Goal: Information Seeking & Learning: Find specific fact

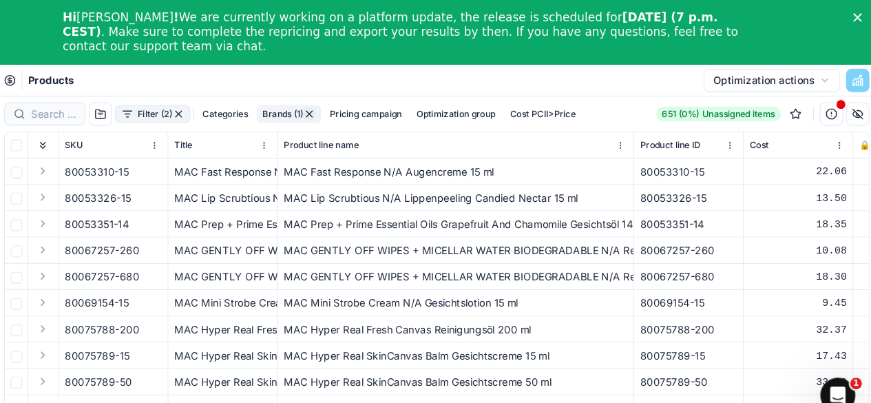
click at [54, 74] on icon at bounding box center [49, 75] width 11 height 11
click at [808, 70] on button "Optimization actions" at bounding box center [768, 76] width 129 height 22
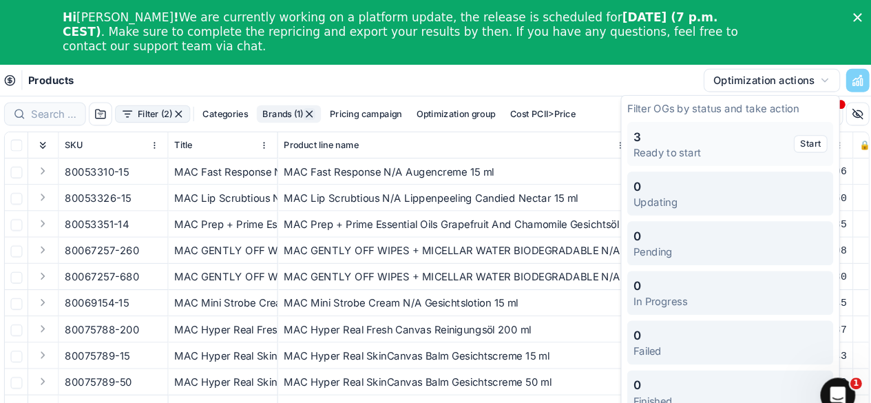
click at [44, 87] on div "Products Optimization actions" at bounding box center [452, 76] width 838 height 30
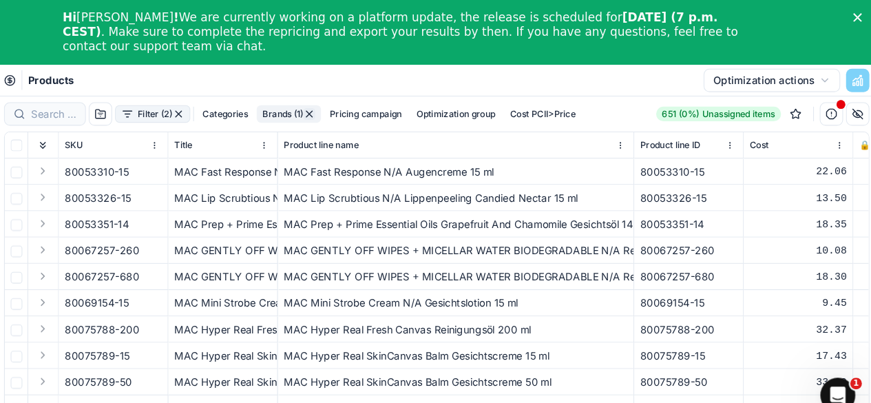
click at [101, 72] on span "Products" at bounding box center [88, 76] width 43 height 14
click at [793, 75] on button "Optimization actions" at bounding box center [768, 76] width 129 height 22
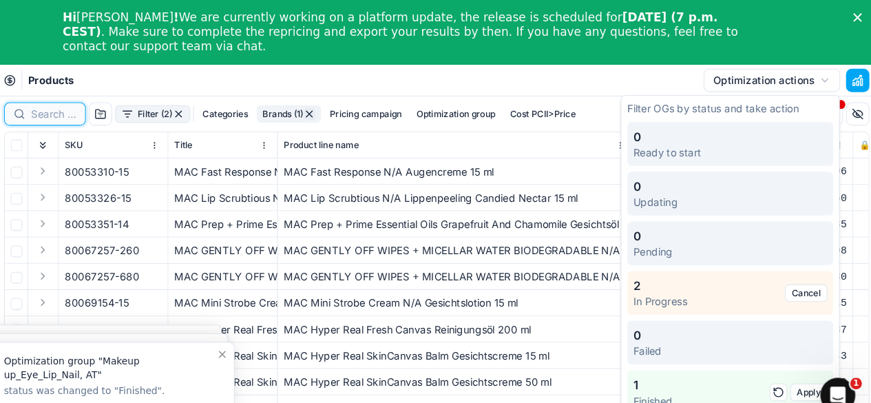
click at [77, 113] on input at bounding box center [91, 108] width 43 height 14
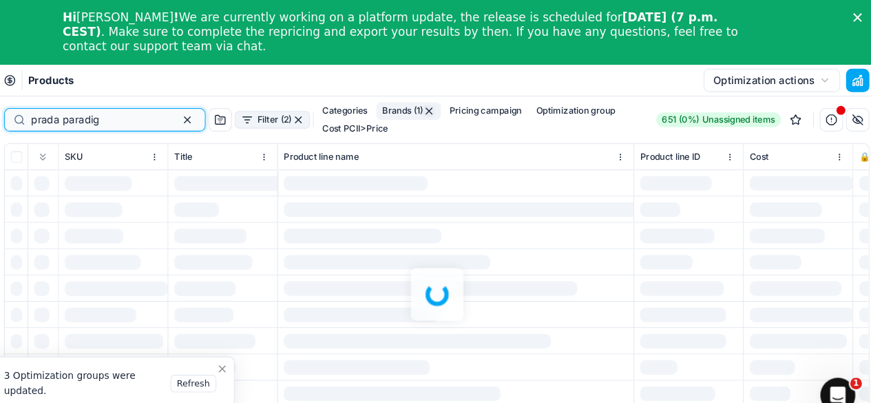
type input "prada paradig"
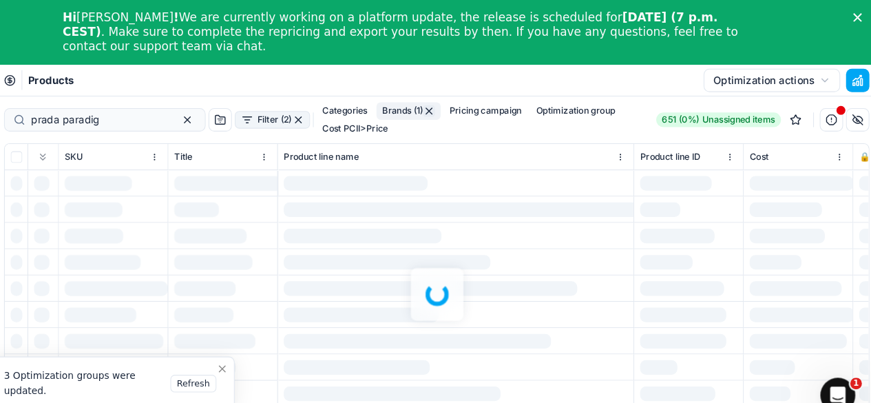
click at [427, 103] on div at bounding box center [452, 277] width 838 height 373
click at [432, 105] on div at bounding box center [452, 277] width 838 height 373
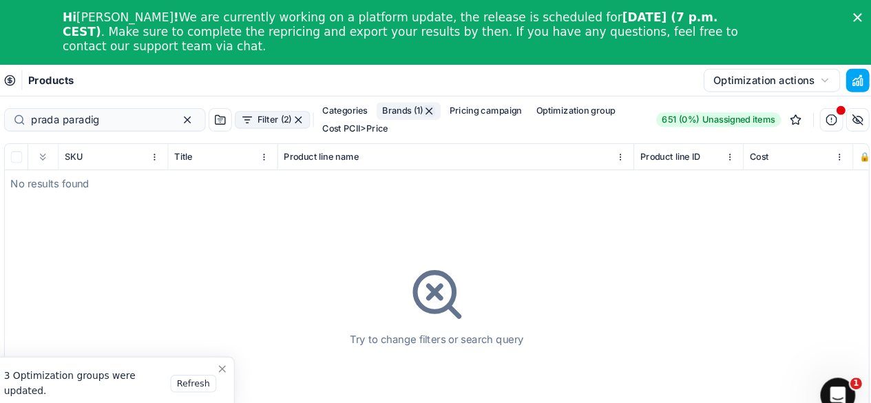
click at [439, 109] on button "button" at bounding box center [444, 104] width 11 height 11
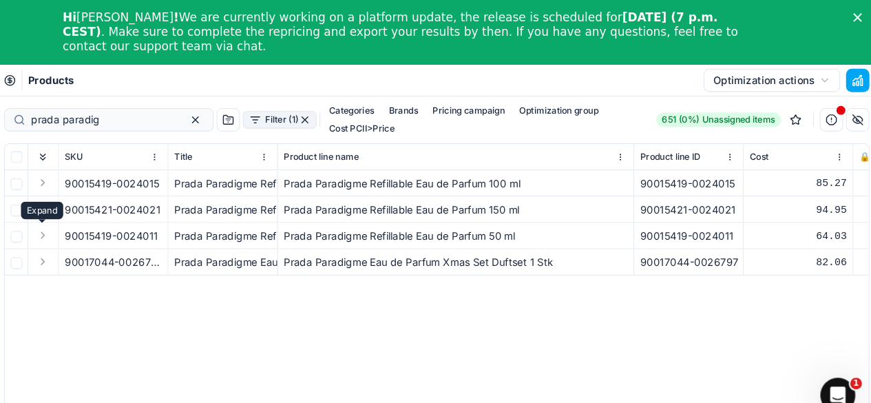
click at [84, 225] on button "Expand" at bounding box center [80, 221] width 17 height 17
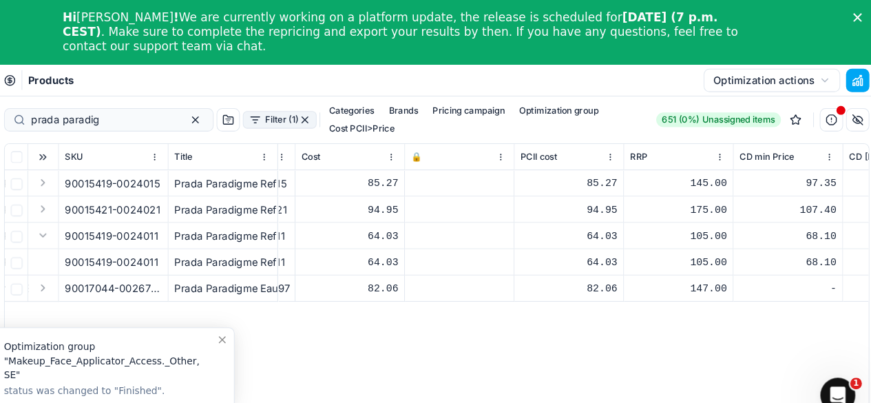
scroll to position [0, 212]
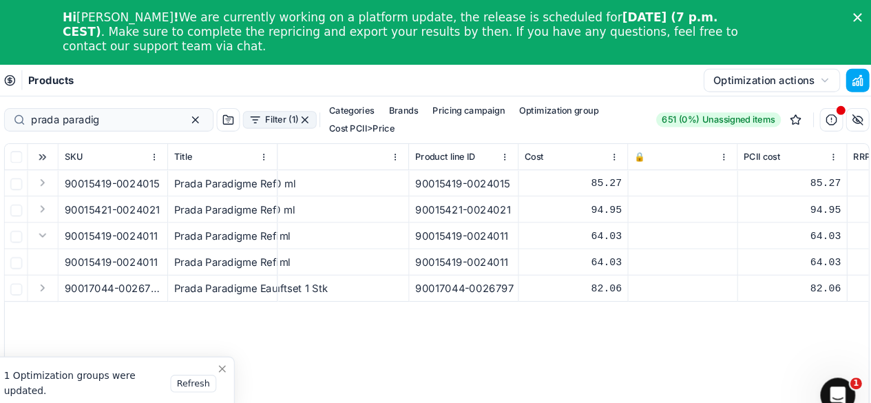
click at [627, 245] on td "64.03" at bounding box center [581, 247] width 103 height 25
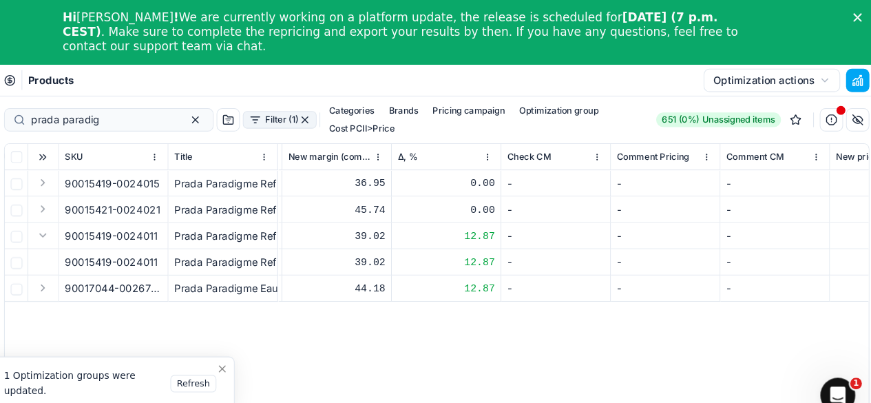
scroll to position [0, 2501]
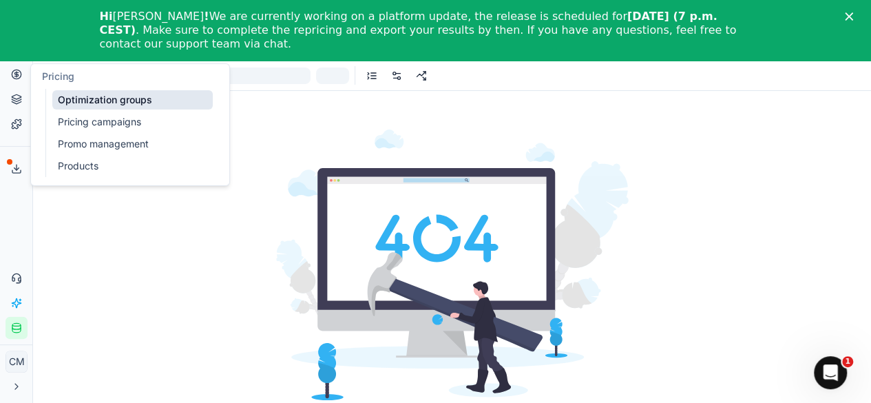
click at [125, 118] on link "Pricing campaigns" at bounding box center [132, 121] width 160 height 19
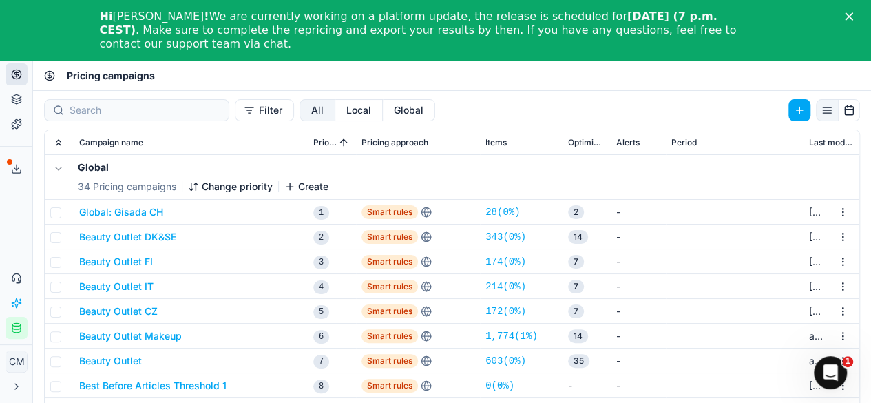
click at [853, 19] on icon "Close" at bounding box center [849, 16] width 8 height 8
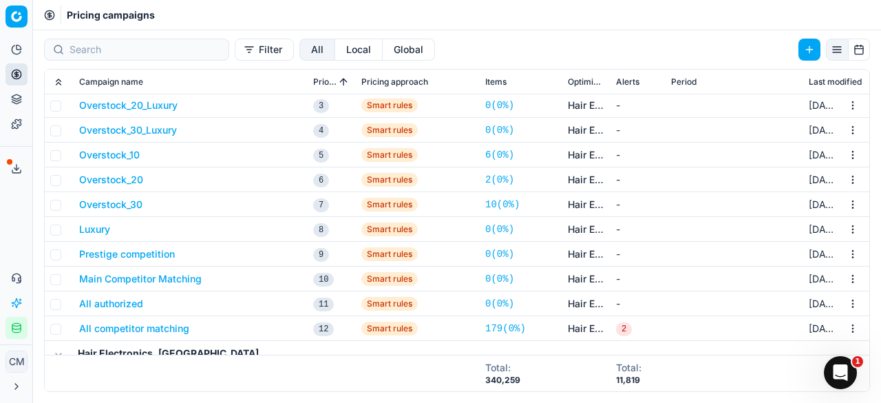
scroll to position [3507, 0]
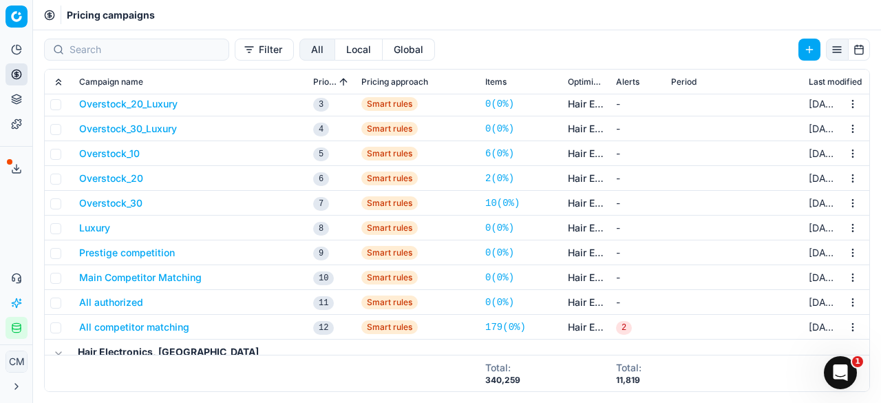
drag, startPoint x: 244, startPoint y: 133, endPoint x: 209, endPoint y: 8, distance: 129.5
click at [209, 8] on div "Pricing campaigns" at bounding box center [457, 15] width 848 height 30
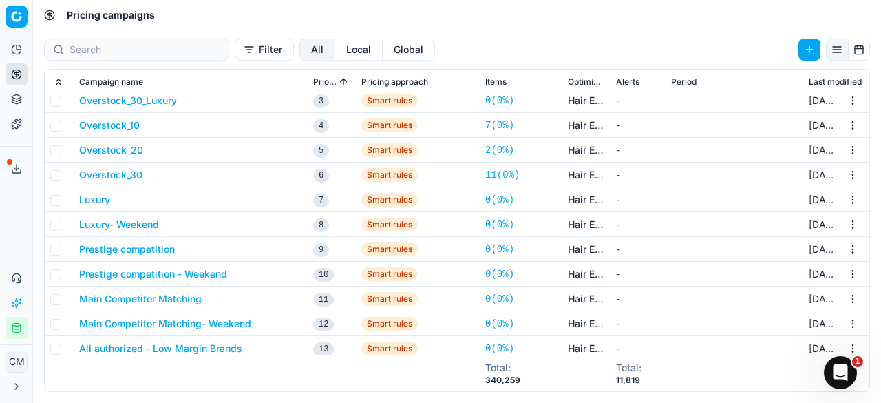
scroll to position [3869, 0]
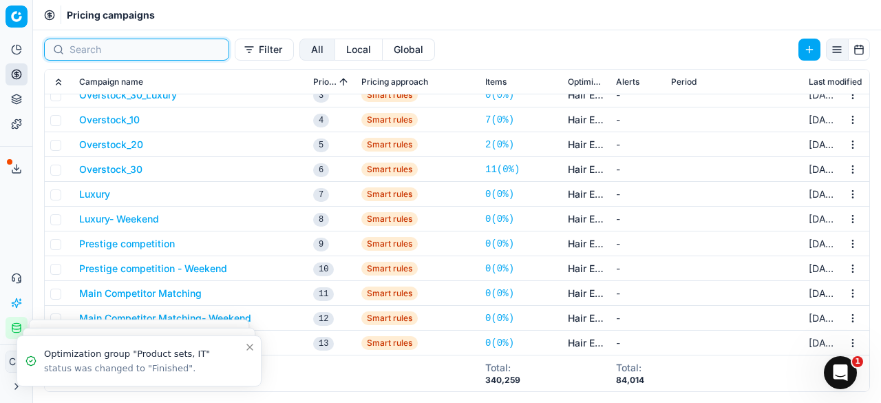
click at [163, 50] on input at bounding box center [145, 50] width 151 height 14
paste input "90015419-0024011"
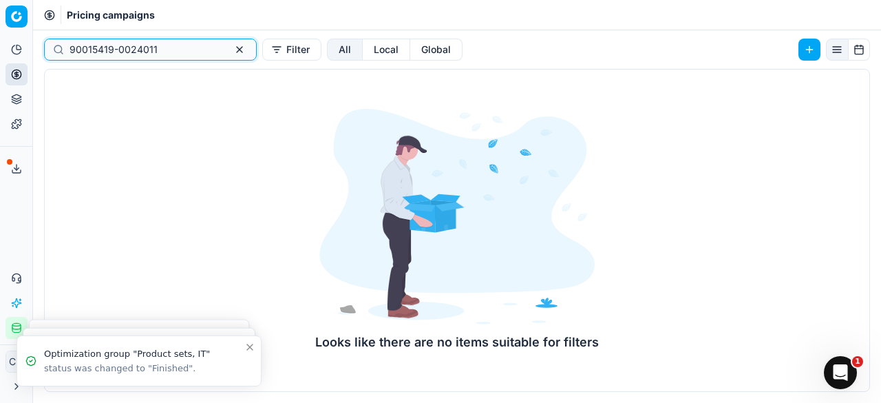
type input "90015419-0024011"
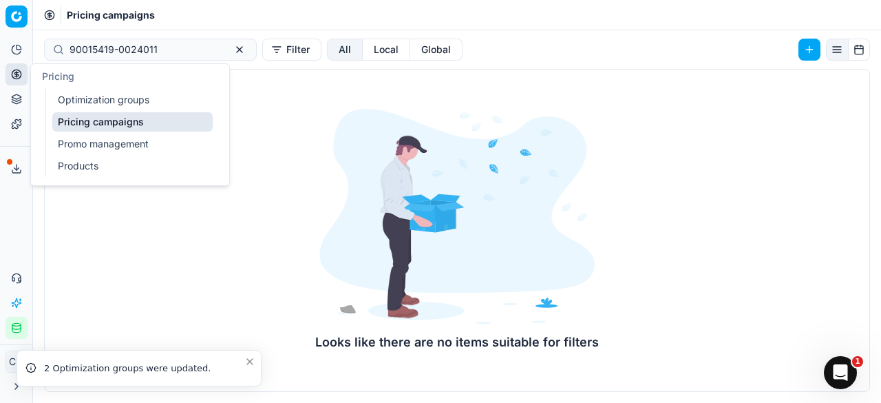
click at [125, 119] on link "Pricing campaigns" at bounding box center [132, 121] width 160 height 19
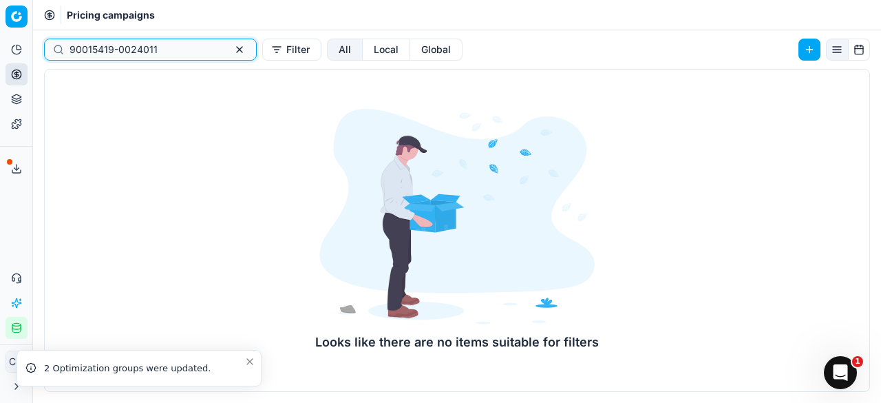
click at [180, 53] on input "90015419-0024011" at bounding box center [145, 50] width 151 height 14
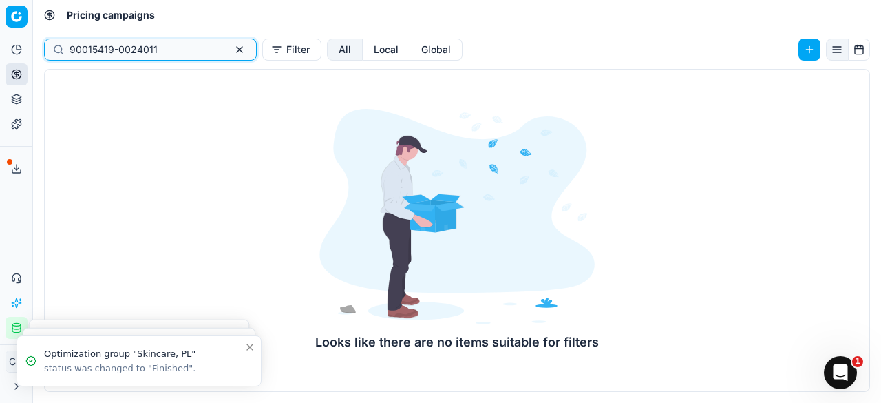
click at [231, 50] on button "button" at bounding box center [239, 49] width 17 height 17
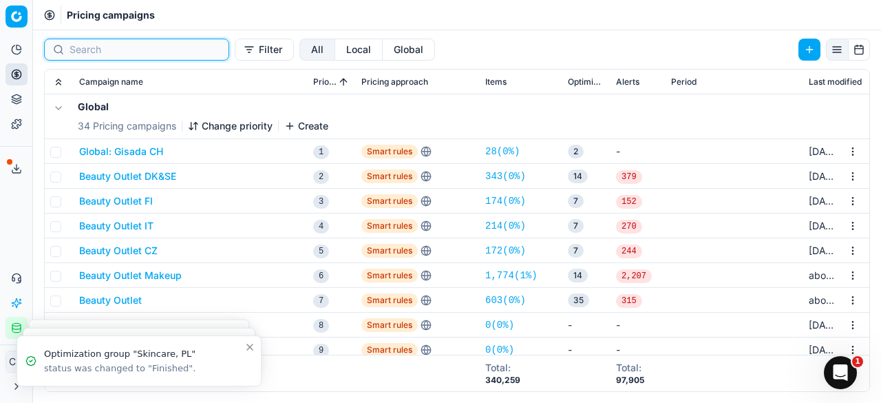
click at [149, 53] on input at bounding box center [145, 50] width 151 height 14
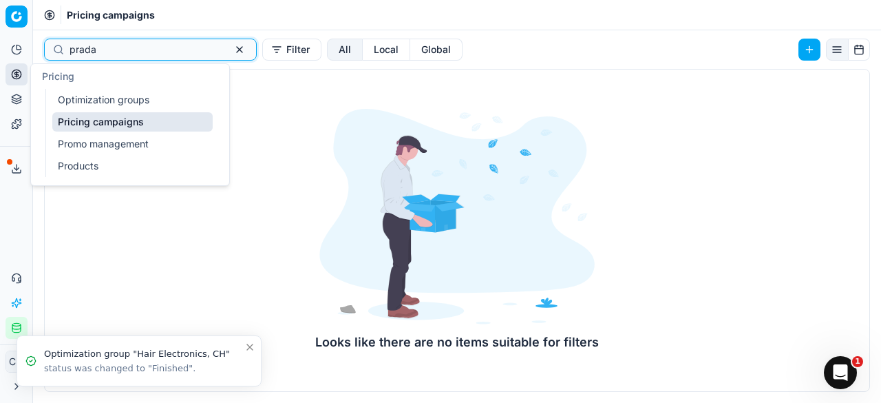
type input "prada"
click at [18, 71] on icon at bounding box center [16, 74] width 11 height 11
click at [112, 162] on link "Products" at bounding box center [132, 165] width 160 height 19
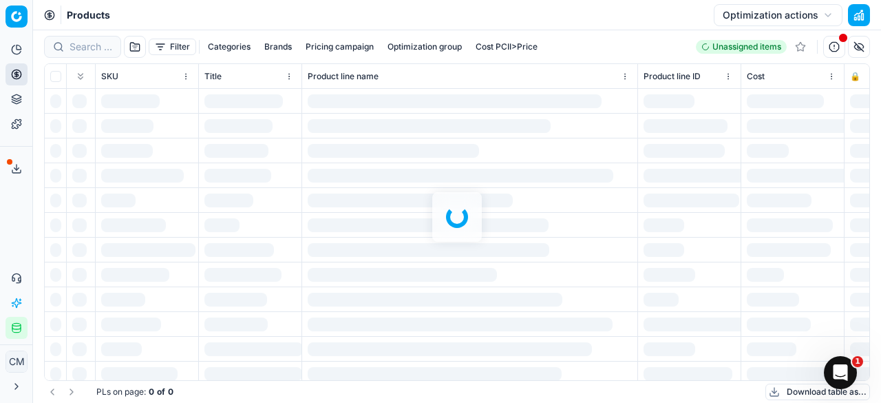
click at [70, 56] on div at bounding box center [457, 216] width 848 height 373
click at [94, 36] on div at bounding box center [457, 216] width 848 height 373
click at [96, 41] on div at bounding box center [457, 216] width 848 height 373
click at [251, 351] on icon "Close toast" at bounding box center [249, 347] width 11 height 11
click at [83, 45] on div at bounding box center [457, 216] width 848 height 373
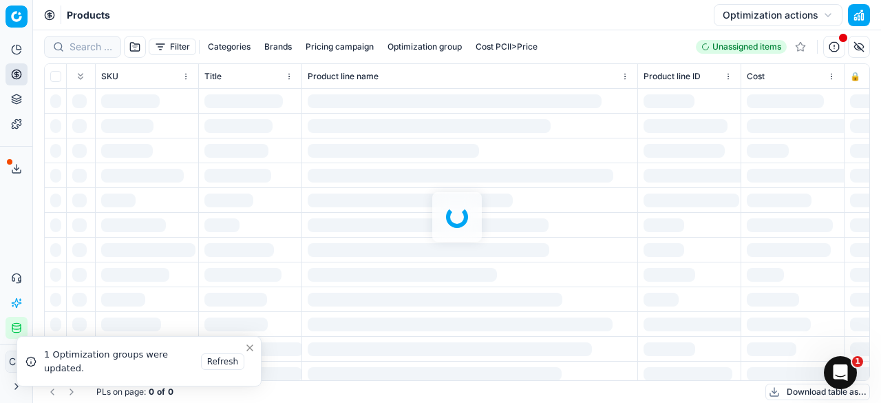
click at [83, 45] on div at bounding box center [457, 216] width 848 height 373
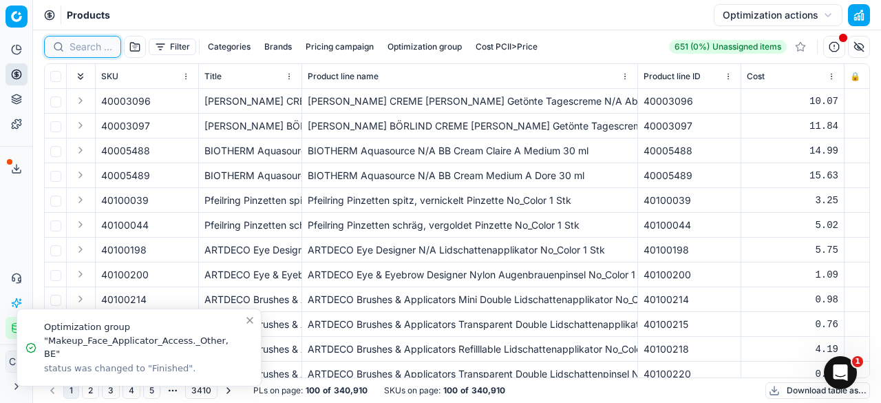
click at [87, 43] on input at bounding box center [91, 47] width 43 height 14
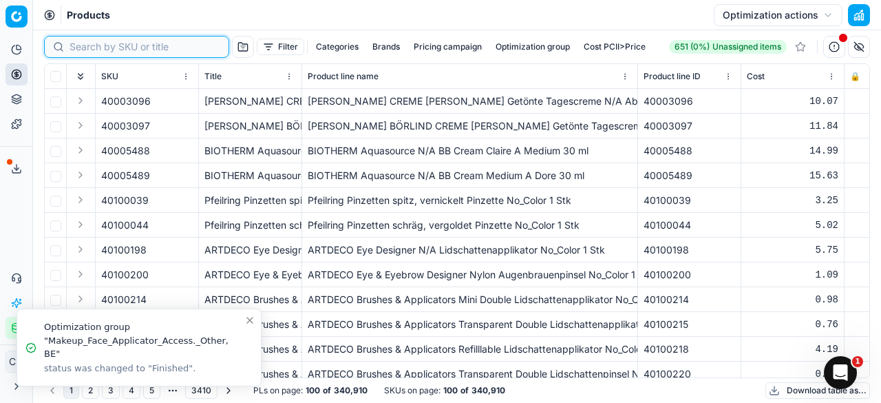
paste input "90015419-0024011"
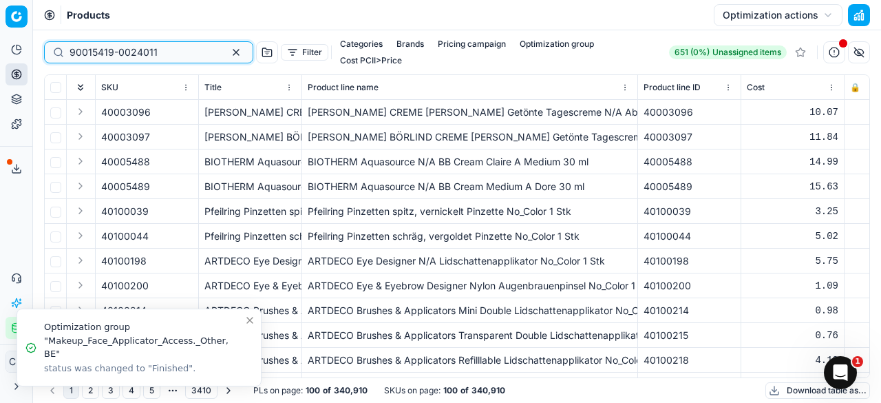
type input "90015419-0024011"
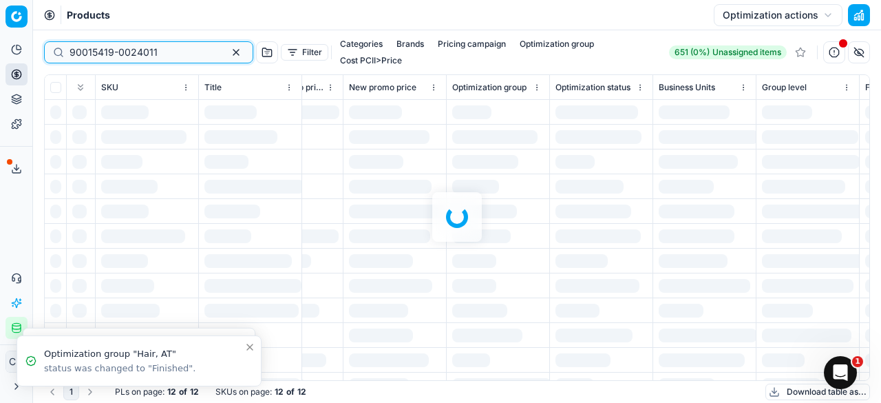
scroll to position [0, 1864]
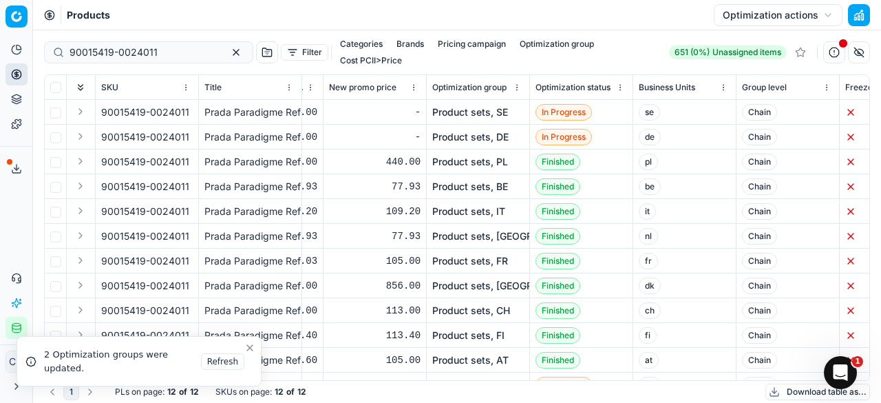
click at [483, 328] on link "Product sets, FI" at bounding box center [468, 335] width 72 height 14
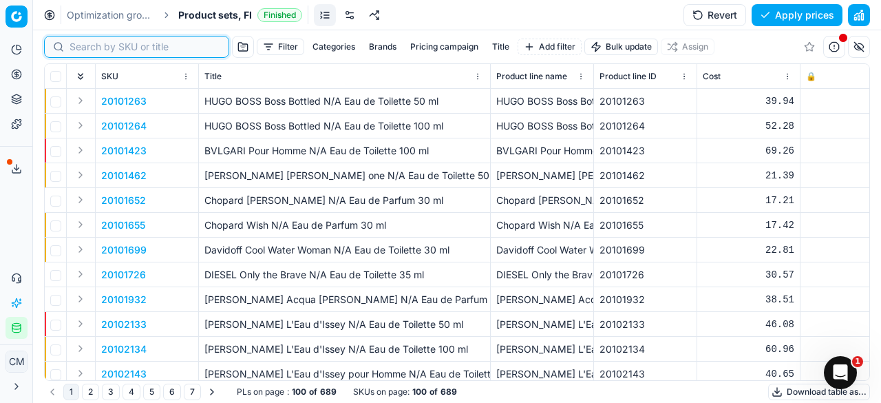
click at [87, 51] on input at bounding box center [145, 47] width 151 height 14
paste input "90015419-0024011"
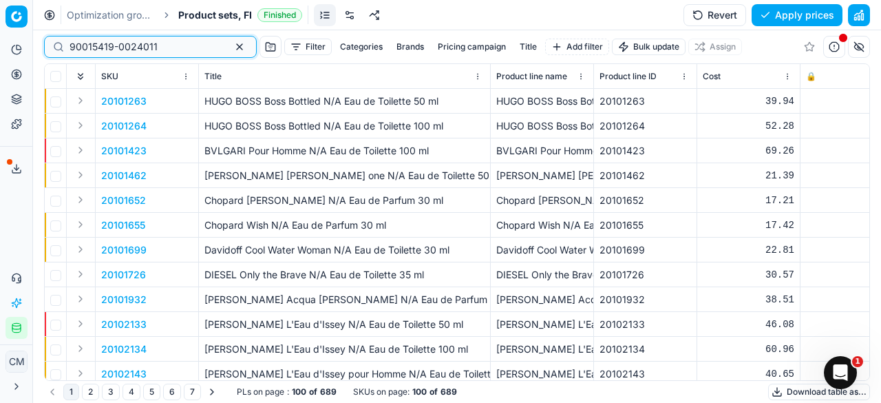
type input "90015419-0024011"
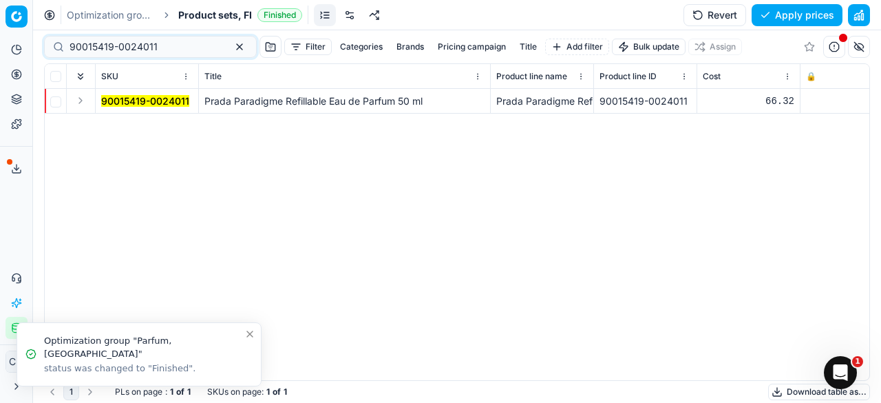
click at [153, 98] on mark "90015419-0024011" at bounding box center [145, 101] width 88 height 12
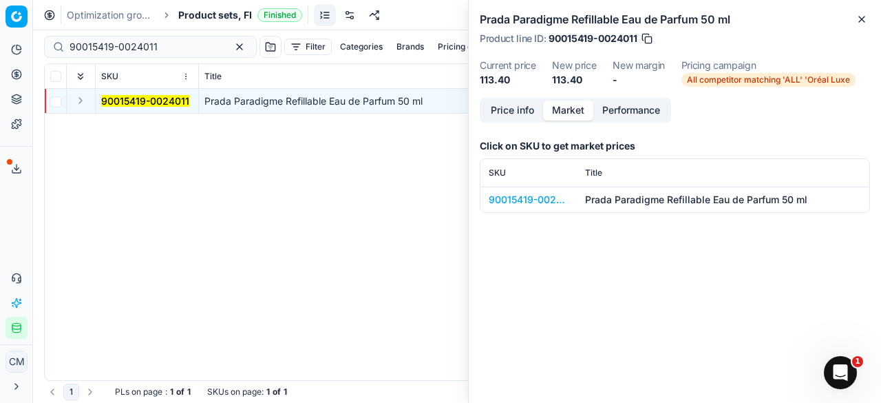
click at [576, 109] on button "Market" at bounding box center [568, 111] width 50 height 20
click at [516, 208] on td "90015419-0024011" at bounding box center [529, 199] width 96 height 25
click at [525, 202] on div "90015419-0024011" at bounding box center [529, 200] width 80 height 14
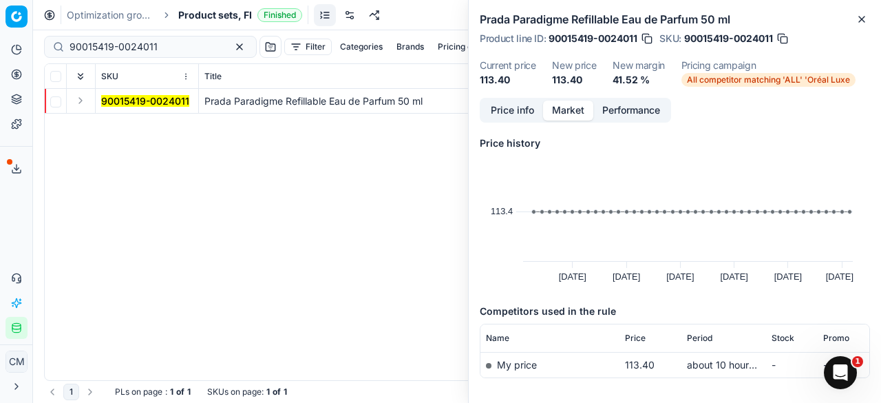
click at [285, 198] on div "90015419-0024011 Prada Paradigme Refillable Eau de Parfum 50 ml Prada Paradigme…" at bounding box center [457, 234] width 825 height 291
click at [861, 19] on icon "button" at bounding box center [862, 19] width 11 height 11
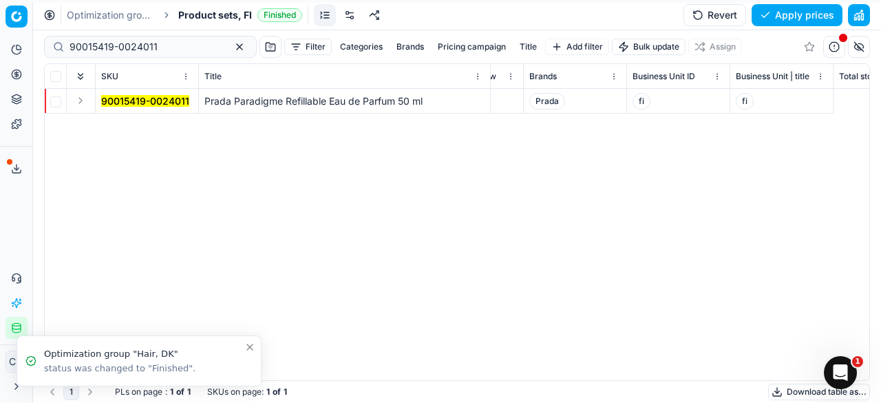
scroll to position [0, 3268]
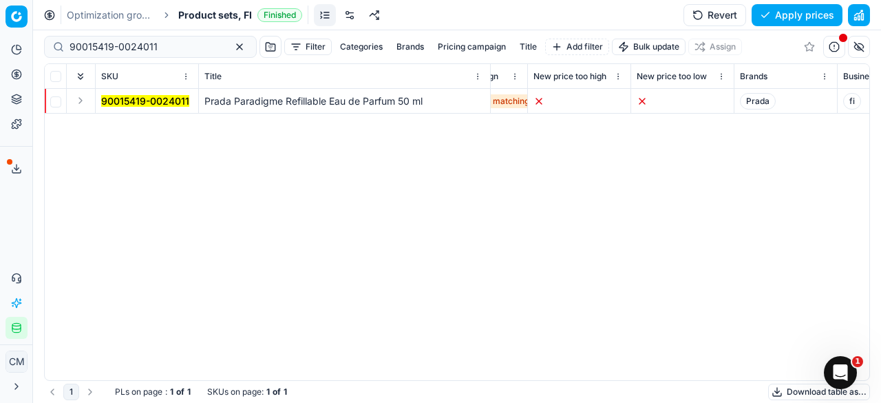
click at [160, 107] on td "90015419-0024011" at bounding box center [147, 101] width 103 height 25
click at [158, 102] on mark "90015419-0024011" at bounding box center [145, 101] width 88 height 12
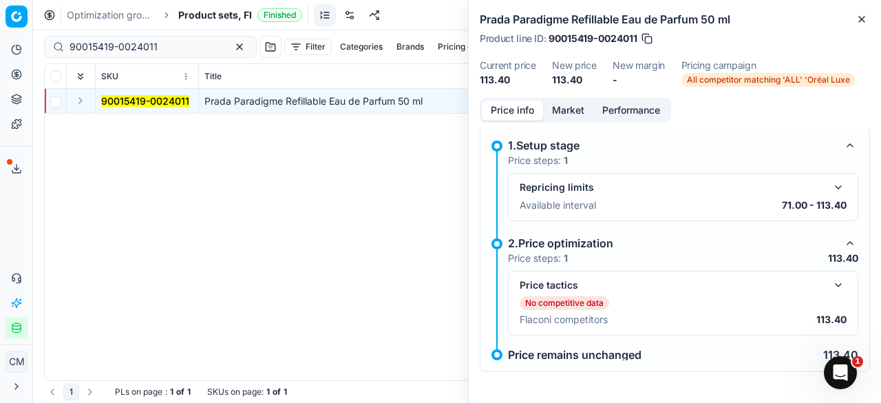
scroll to position [0, 0]
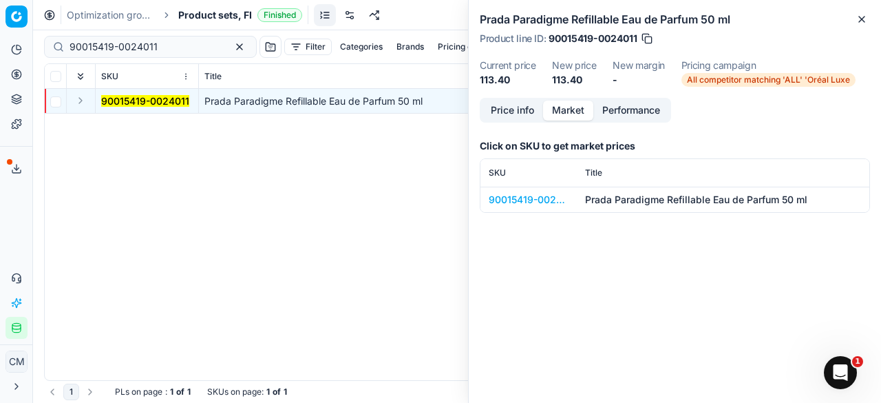
click at [570, 107] on button "Market" at bounding box center [568, 111] width 50 height 20
click at [530, 198] on div "90015419-0024011" at bounding box center [529, 200] width 80 height 14
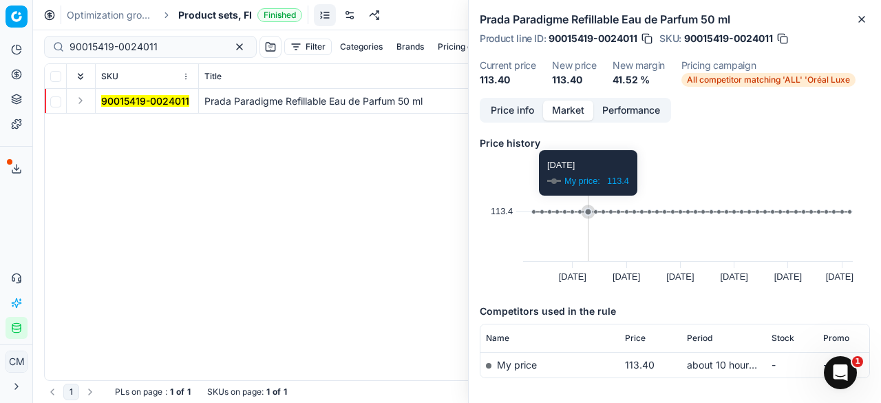
scroll to position [56, 0]
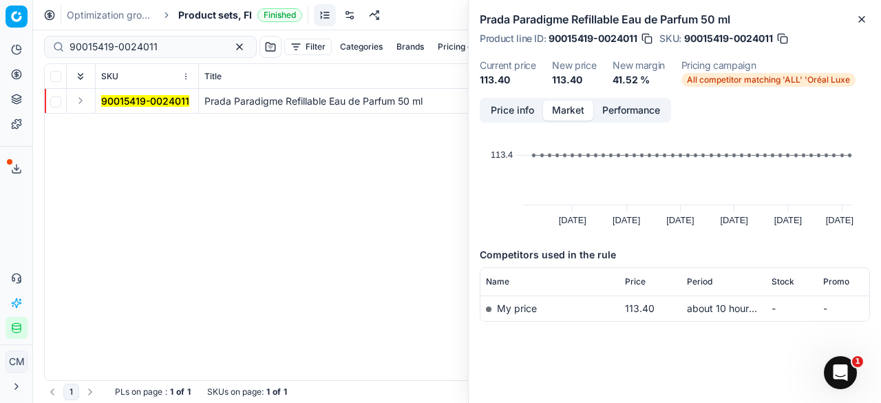
click at [307, 152] on div "SKU Title Product line name Product line ID Cost 🔒 PCII cost RRP CD min Price C…" at bounding box center [457, 222] width 825 height 316
click at [391, 171] on div "SKU Title Product line name Product line ID Cost 🔒 PCII cost RRP CD min Price C…" at bounding box center [457, 222] width 825 height 316
